Goal: Subscribe to service/newsletter

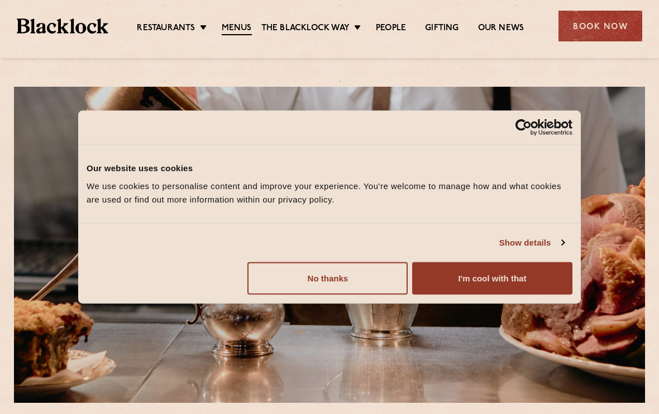
click at [483, 274] on button "I'm cool with that" at bounding box center [492, 278] width 160 height 32
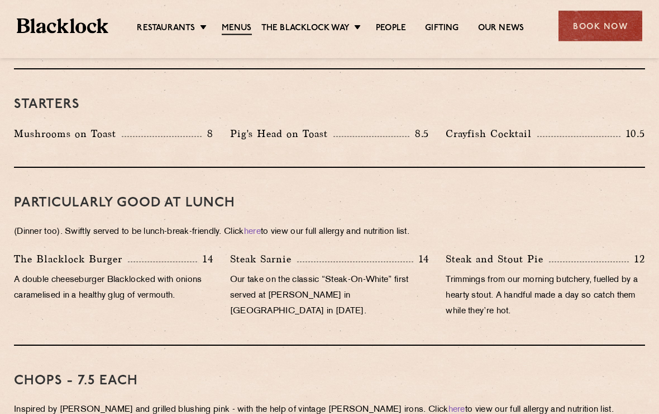
scroll to position [607, 0]
click at [528, 251] on p "Steak and Stout Pie" at bounding box center [497, 259] width 103 height 16
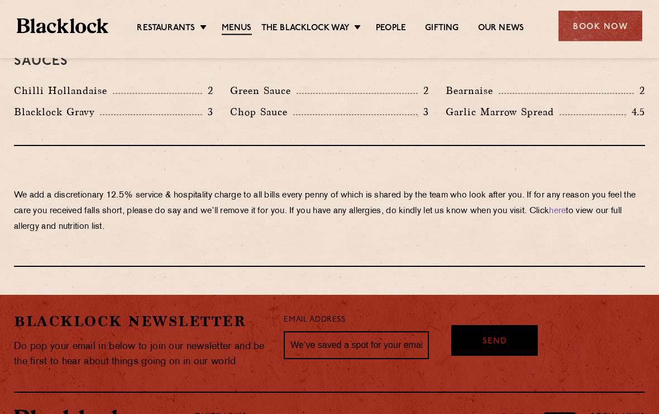
scroll to position [1904, 0]
click at [331, 331] on input "text" at bounding box center [356, 345] width 145 height 28
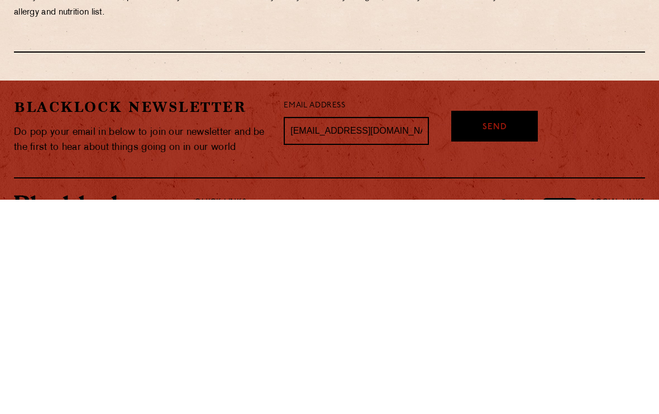
type input "[EMAIL_ADDRESS][DOMAIN_NAME]"
click at [518, 325] on div "Send" at bounding box center [495, 340] width 87 height 31
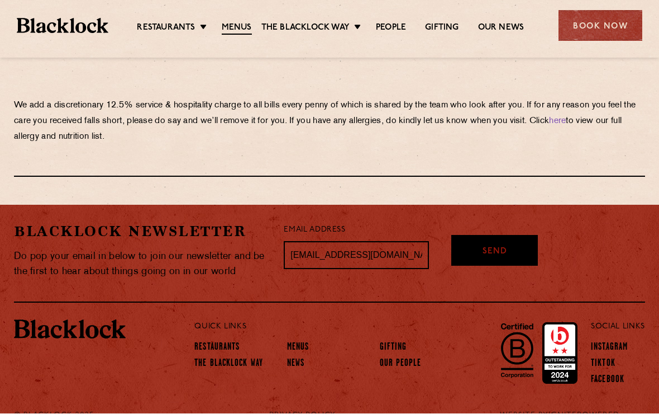
scroll to position [1985, 0]
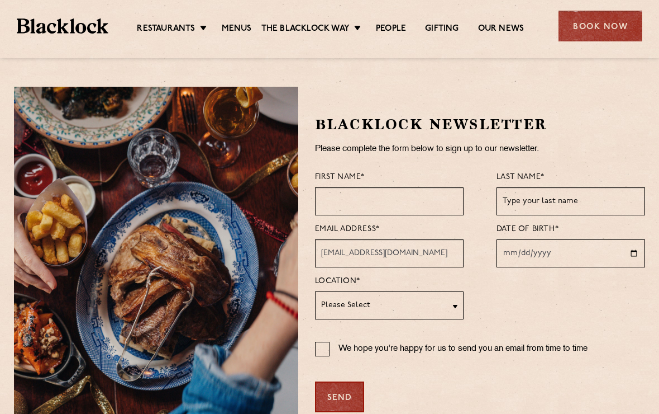
click at [424, 196] on input "text" at bounding box center [389, 201] width 149 height 28
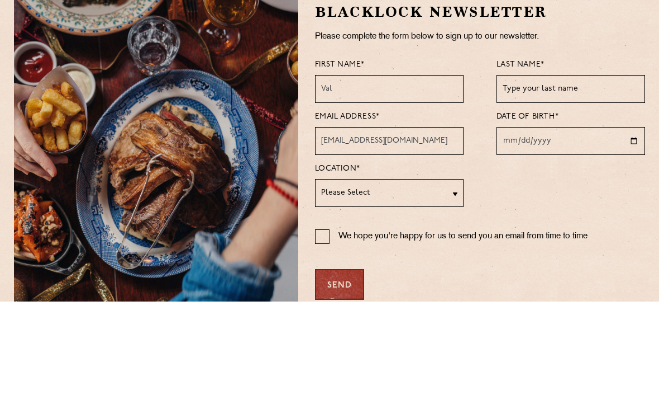
type input "Val"
click at [601, 187] on input "text" at bounding box center [571, 201] width 149 height 28
type input "[PERSON_NAME]"
click at [580, 239] on input "date" at bounding box center [571, 253] width 149 height 28
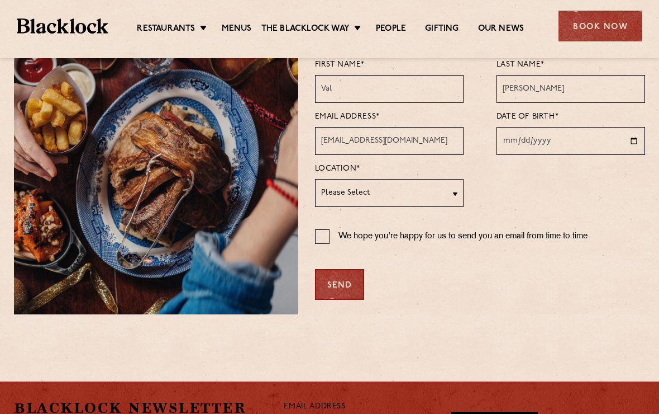
type input "[DATE]"
click at [455, 193] on select "Please Select [GEOGRAPHIC_DATA] [GEOGRAPHIC_DATA] [GEOGRAPHIC_DATA] [GEOGRAPHIC…" at bounding box center [389, 193] width 149 height 28
click at [458, 186] on select "Please Select [GEOGRAPHIC_DATA] [GEOGRAPHIC_DATA] [GEOGRAPHIC_DATA] [GEOGRAPHIC…" at bounding box center [389, 193] width 149 height 28
select select "Soho"
click at [314, 244] on div "[PERSON_NAME] Newsletter Please complete the form below to sign up to our newsl…" at bounding box center [472, 144] width 348 height 340
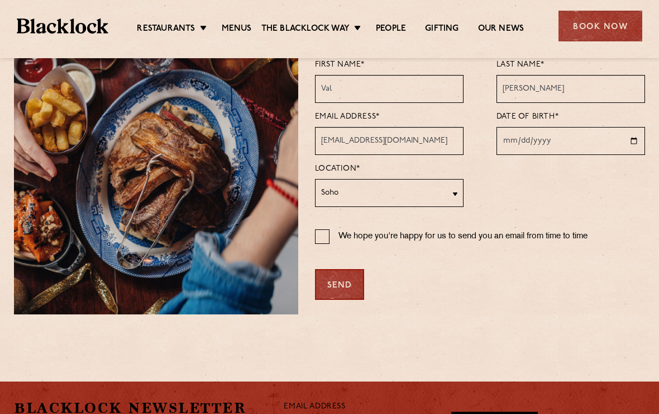
click at [328, 241] on input "We hope you're happy for us to send you an email from time to time" at bounding box center [322, 236] width 15 height 15
checkbox input "true"
click at [351, 293] on div "Send" at bounding box center [339, 284] width 49 height 31
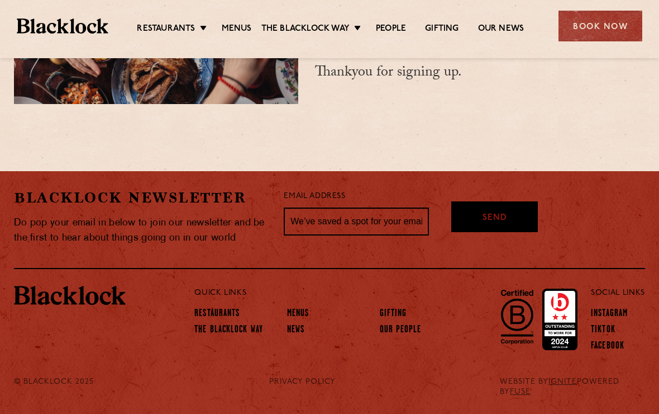
scroll to position [75, 0]
